Goal: Task Accomplishment & Management: Use online tool/utility

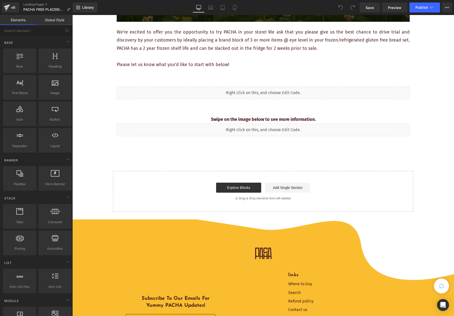
scroll to position [225, 0]
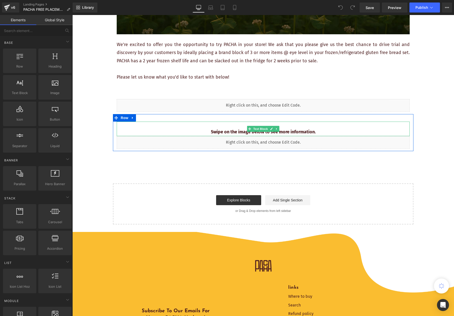
drag, startPoint x: 226, startPoint y: 130, endPoint x: 218, endPoint y: 129, distance: 7.9
click at [226, 130] on strong "Swipe on the image below to see more information." at bounding box center [263, 132] width 105 height 6
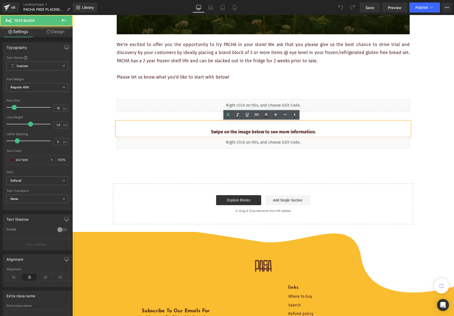
click at [220, 130] on strong "Swipe on the image below to see more information." at bounding box center [263, 132] width 105 height 6
drag, startPoint x: 283, startPoint y: 130, endPoint x: 328, endPoint y: 130, distance: 44.6
click at [328, 130] on p "Swipe/click on the image below to see more information." at bounding box center [263, 132] width 293 height 8
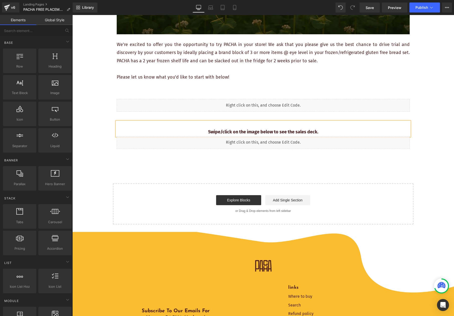
click at [371, 169] on div "REQUEST YOUR FREE PLACEMENT Heading Image We're excited to offer you the opport…" at bounding box center [263, 18] width 382 height 413
click at [373, 10] on span "Save" at bounding box center [370, 7] width 8 height 5
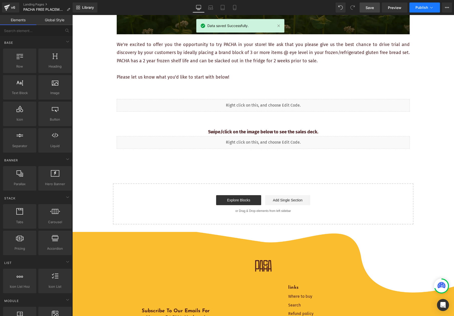
click at [432, 7] on icon at bounding box center [431, 7] width 5 height 5
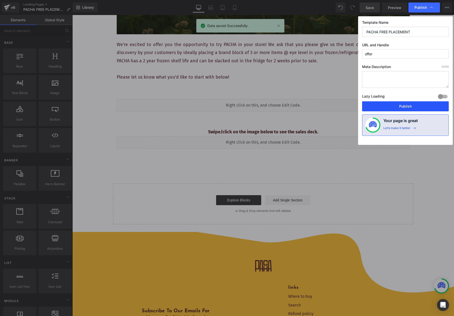
click at [411, 107] on button "Publish" at bounding box center [405, 106] width 87 height 10
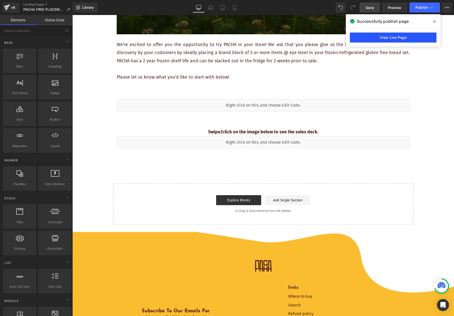
click at [416, 38] on link "View Live Page" at bounding box center [393, 38] width 87 height 10
